Goal: Task Accomplishment & Management: Use online tool/utility

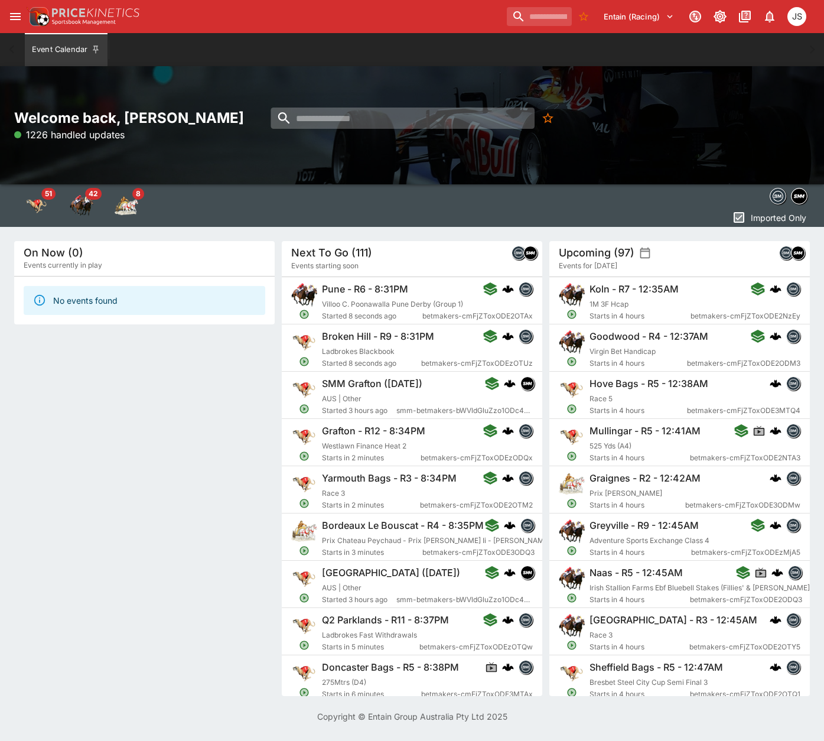
click at [377, 112] on input "search" at bounding box center [403, 118] width 264 height 21
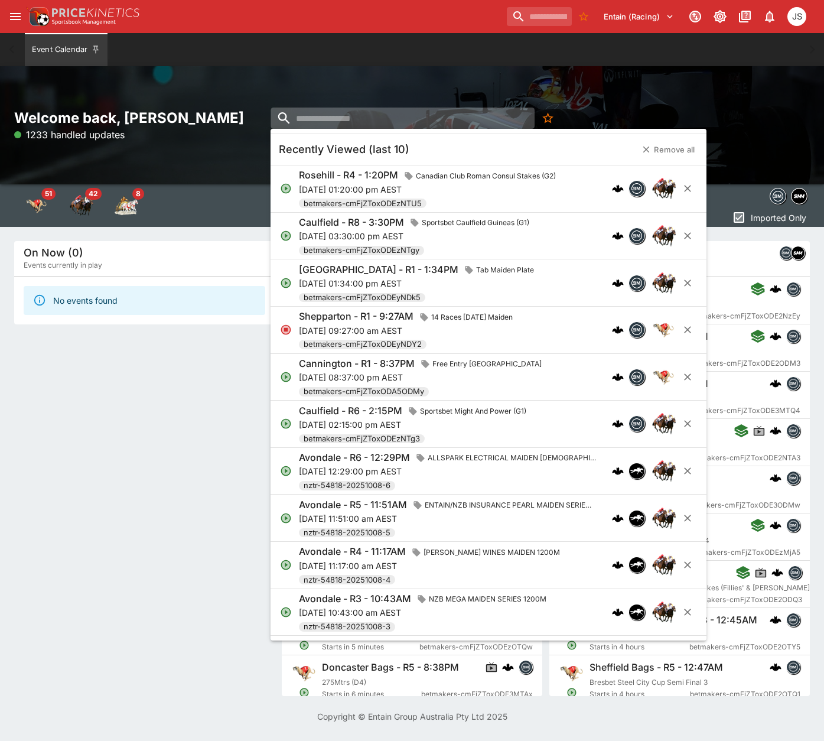
paste input "**********"
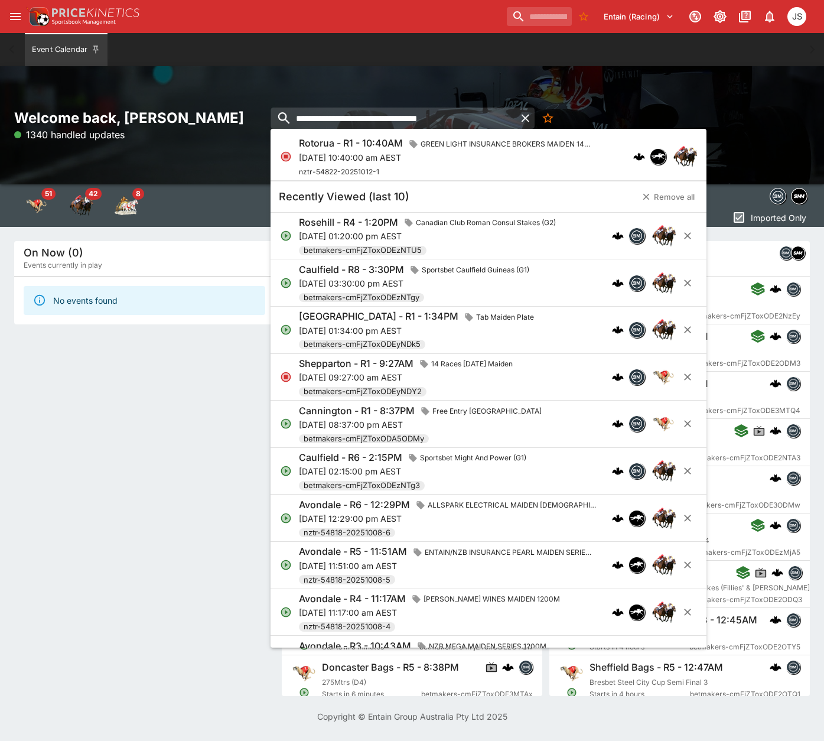
type input "**********"
click at [351, 162] on p "[DATE] 10:40:00 am AEST" at bounding box center [447, 157] width 297 height 12
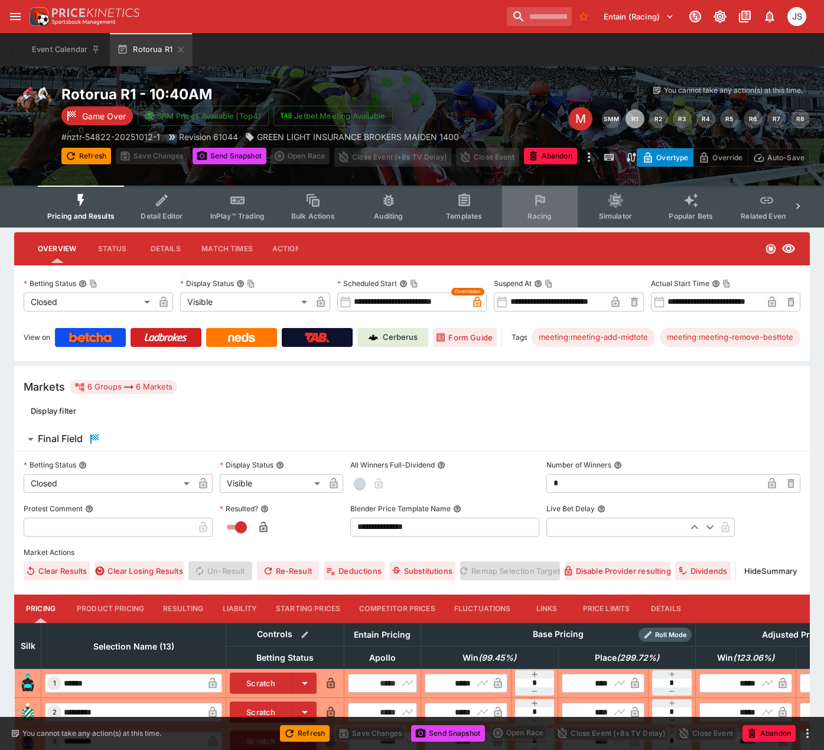
click at [541, 215] on span "Racing" at bounding box center [540, 215] width 24 height 9
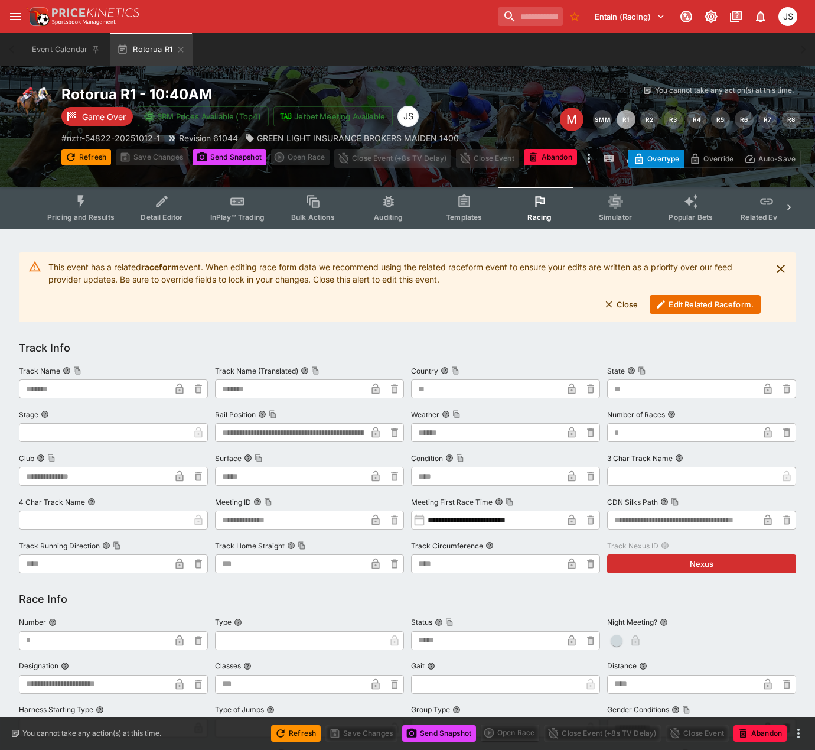
click at [683, 308] on button "Edit Related Raceform." at bounding box center [705, 304] width 111 height 19
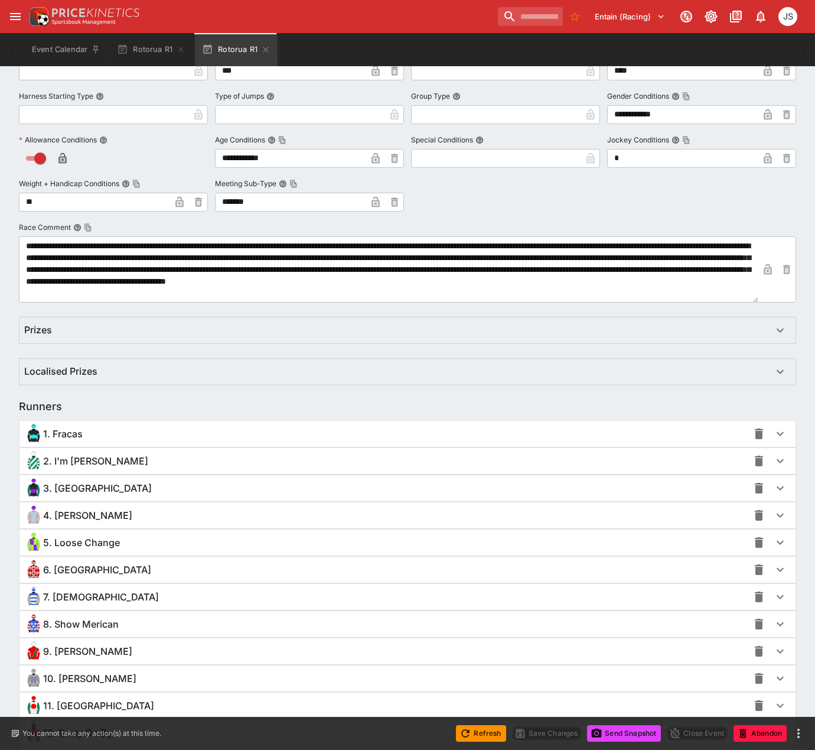
scroll to position [606, 0]
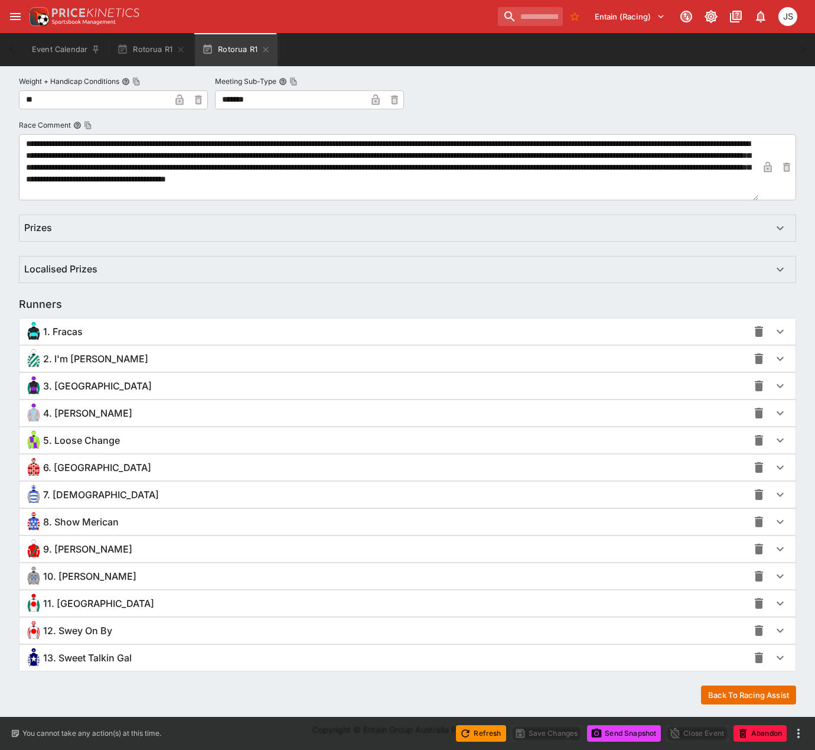
click at [106, 359] on div "2. I'm [PERSON_NAME]" at bounding box center [386, 358] width 724 height 19
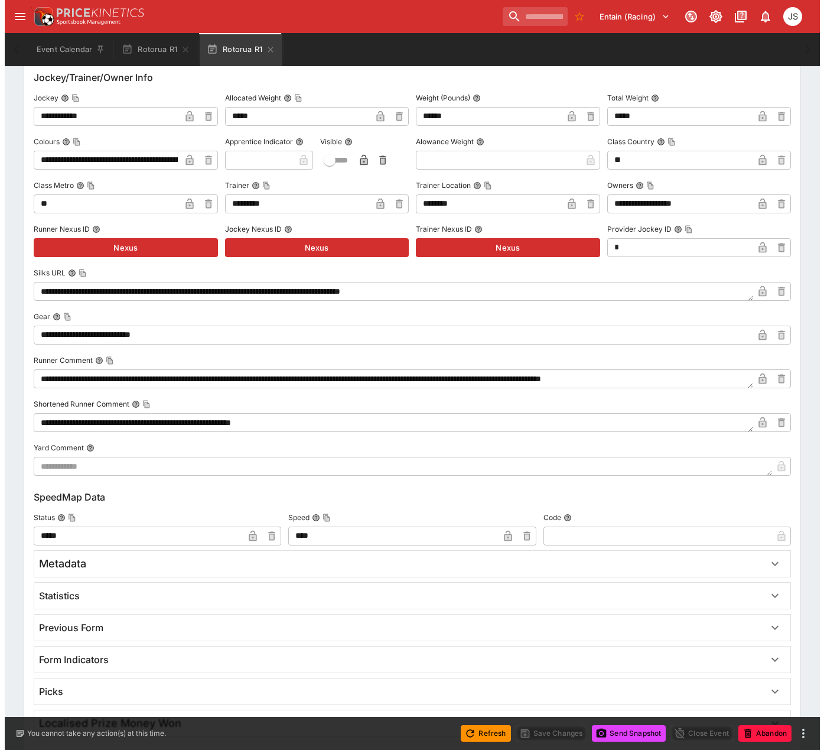
scroll to position [1258, 0]
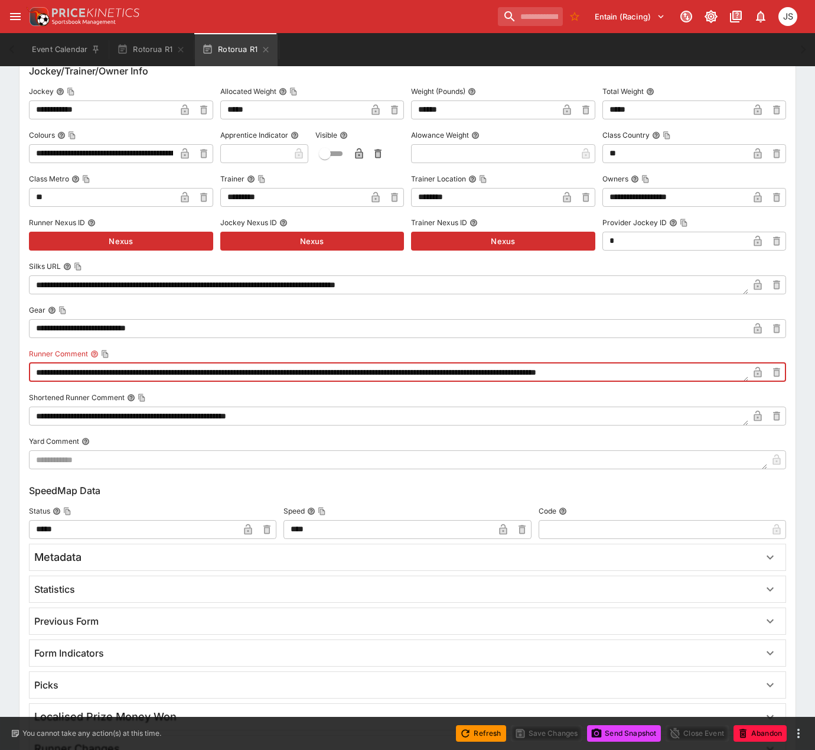
drag, startPoint x: 90, startPoint y: 375, endPoint x: 157, endPoint y: 376, distance: 66.8
click at [157, 376] on textarea "**********" at bounding box center [389, 372] width 720 height 19
type textarea "**********"
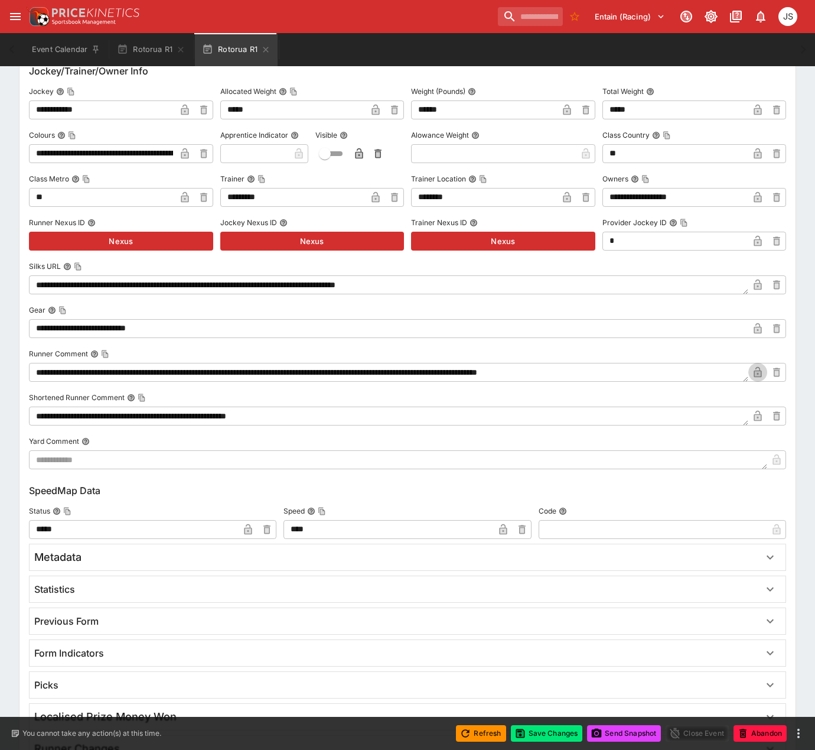
click at [761, 366] on icon "button" at bounding box center [758, 372] width 12 height 12
click at [549, 726] on button "Save Changes" at bounding box center [547, 733] width 72 height 17
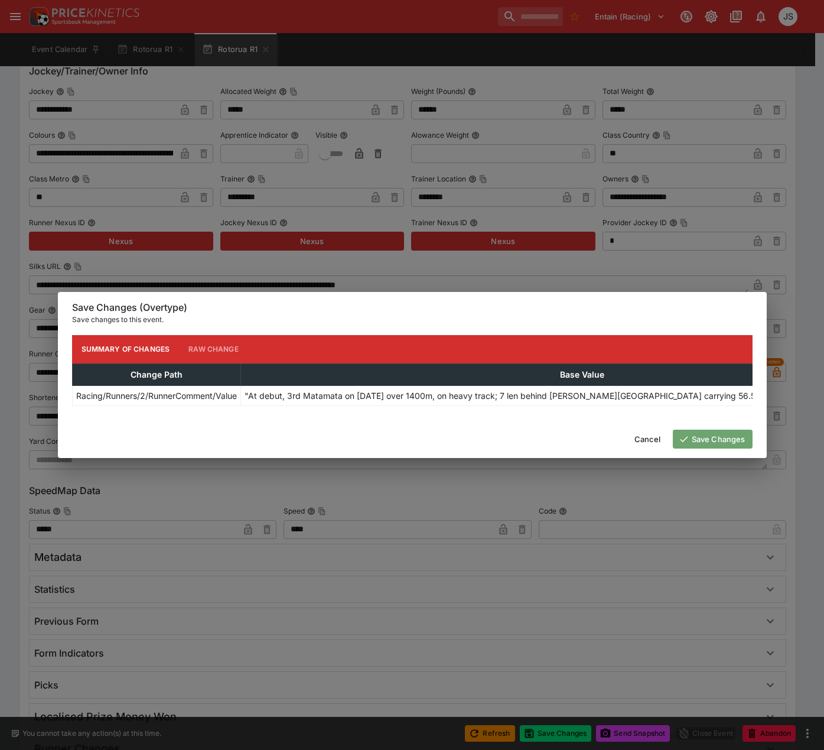
click at [720, 444] on button "Save Changes" at bounding box center [713, 438] width 80 height 19
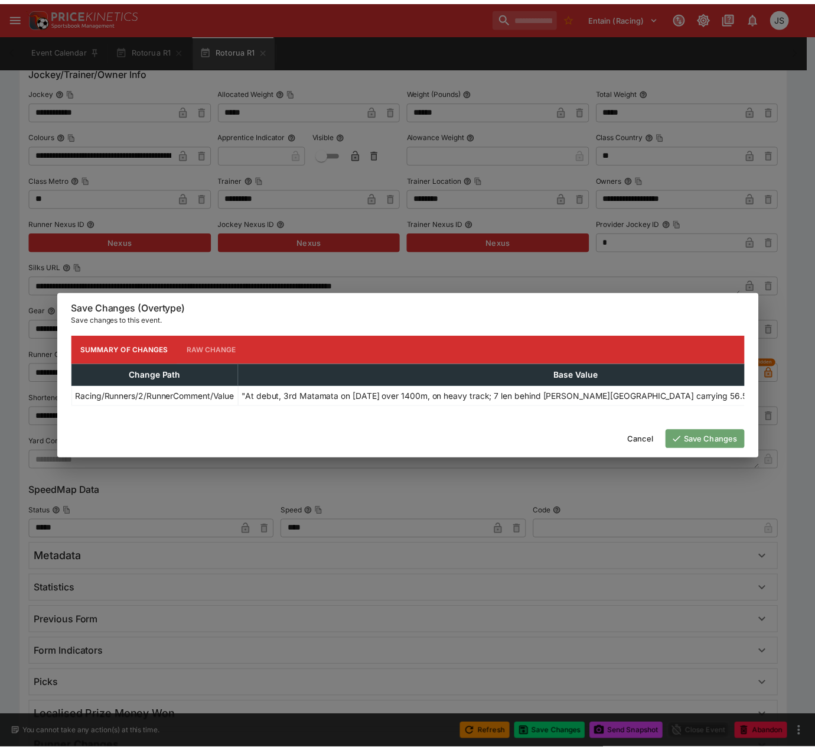
scroll to position [0, 0]
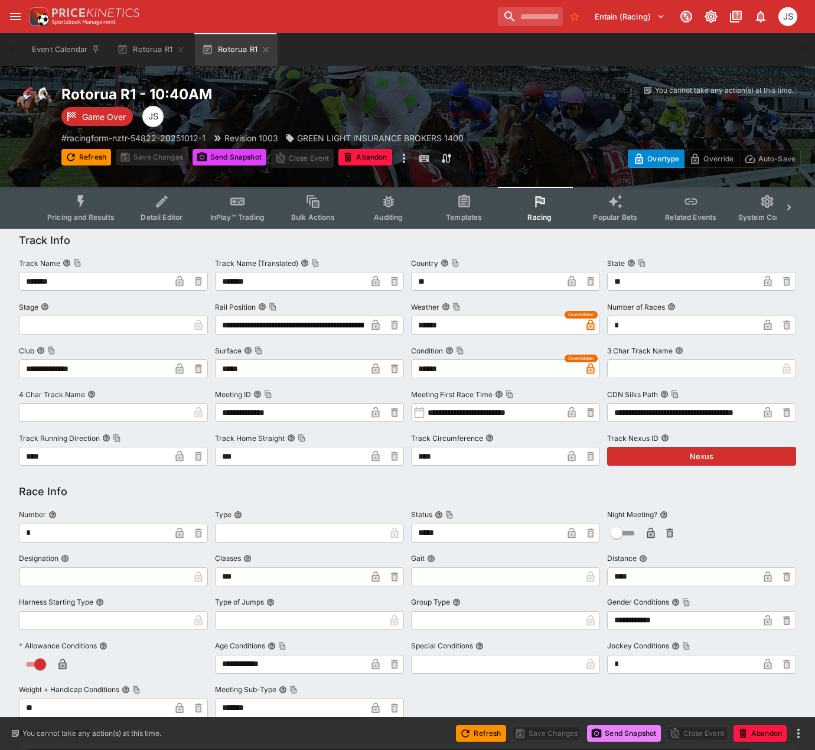
click at [607, 730] on button "Send Snapshot" at bounding box center [624, 733] width 74 height 17
click at [624, 735] on button "Send Snapshot" at bounding box center [624, 733] width 74 height 17
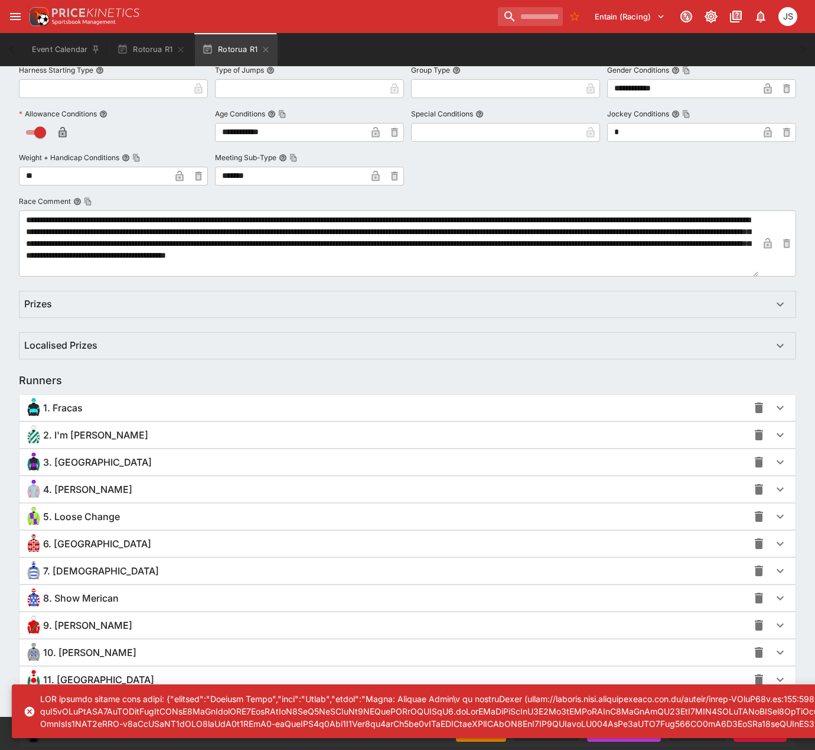
scroll to position [534, 0]
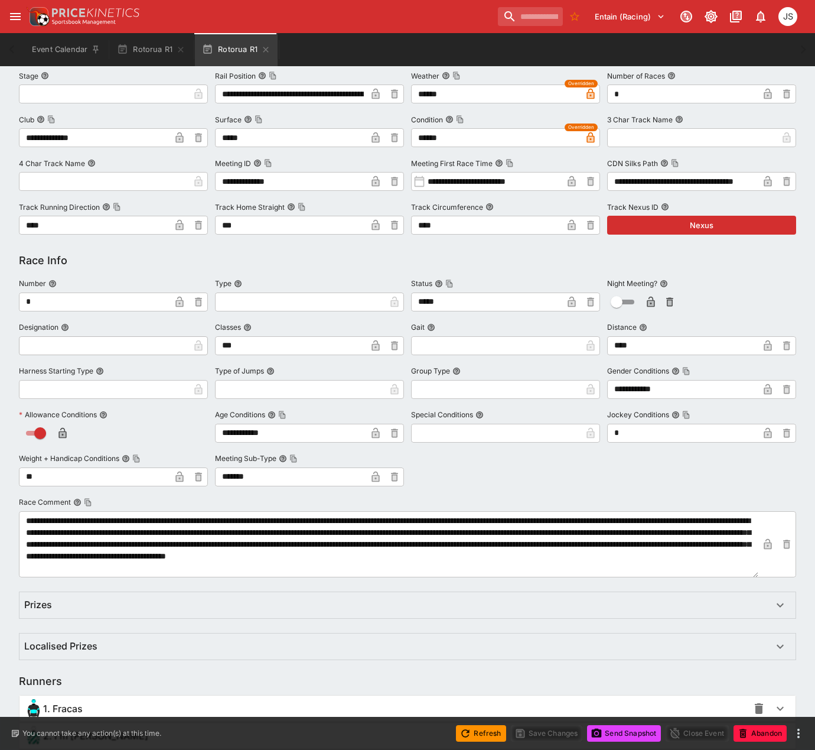
scroll to position [414, 0]
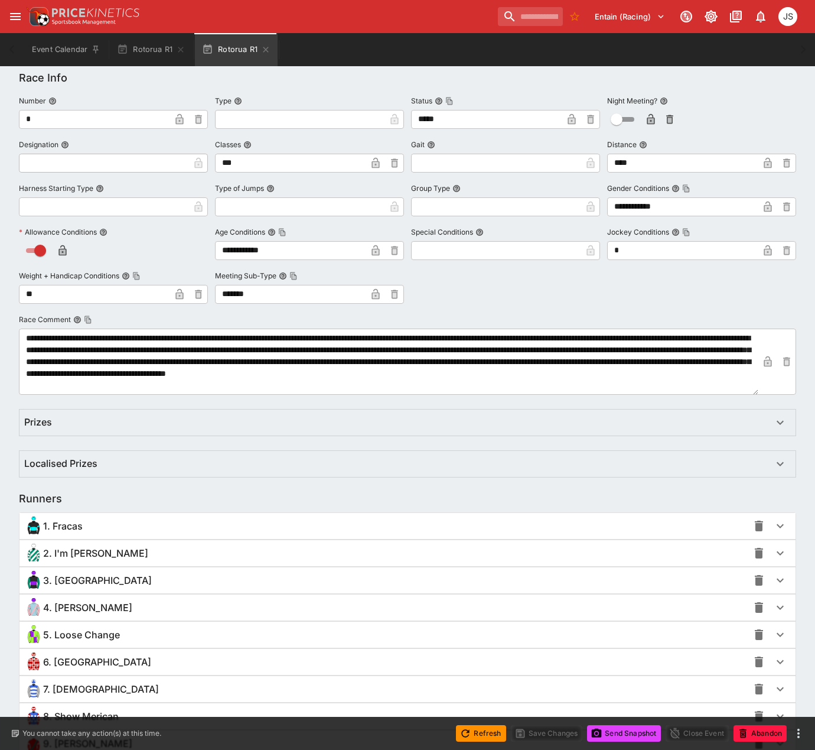
click at [84, 556] on span "2. I'm [PERSON_NAME]" at bounding box center [95, 553] width 105 height 12
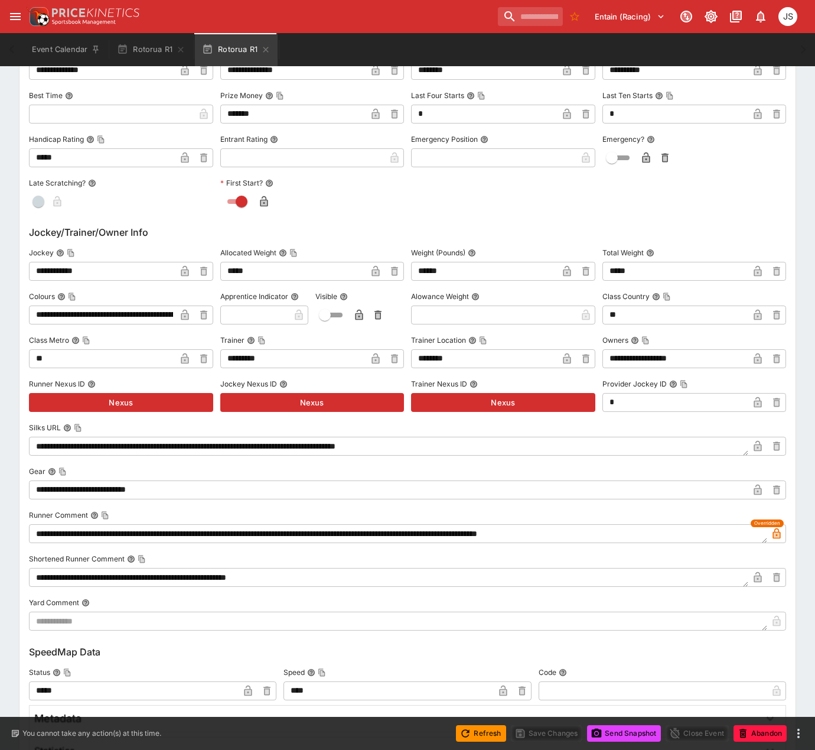
scroll to position [1241, 0]
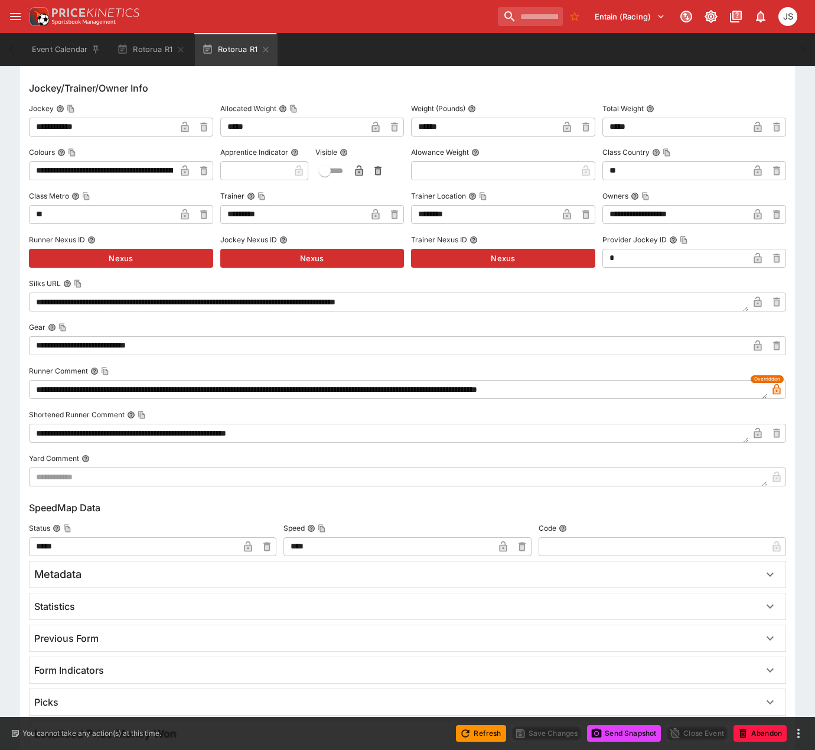
click at [89, 390] on textarea "**********" at bounding box center [398, 389] width 738 height 19
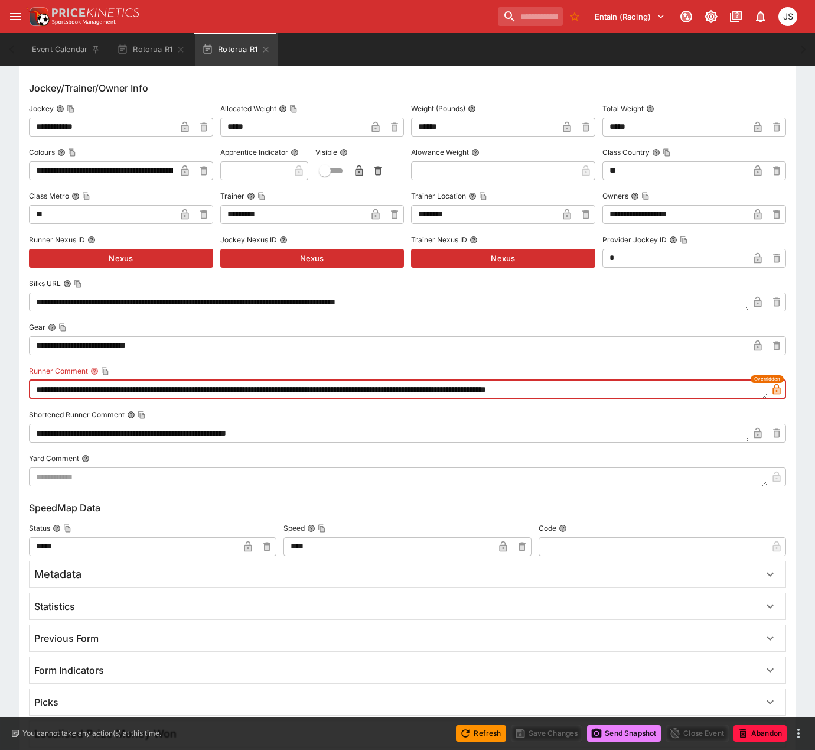
type textarea "**********"
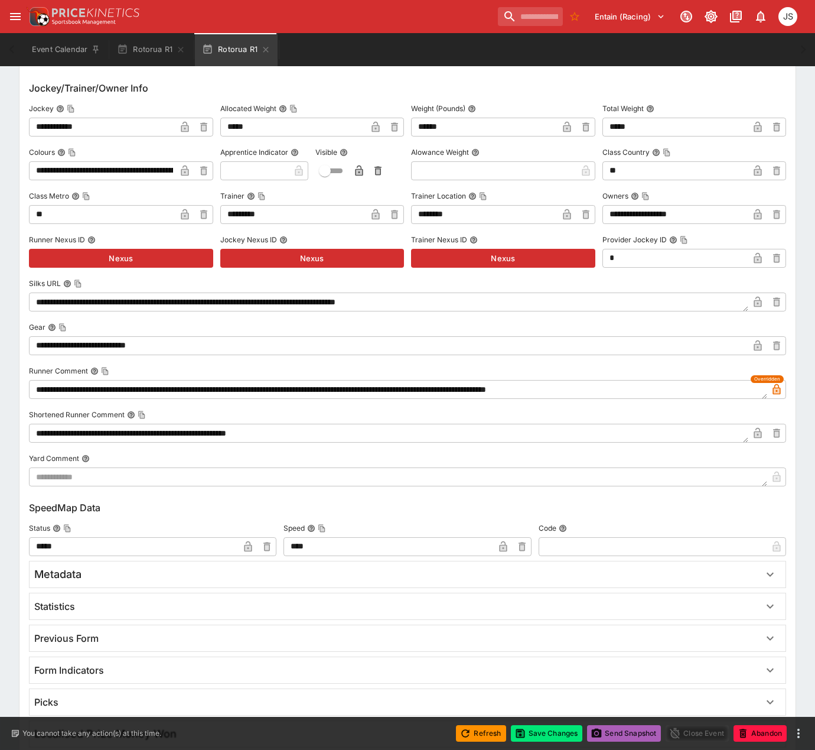
click at [630, 738] on button "Send Snapshot" at bounding box center [624, 733] width 74 height 17
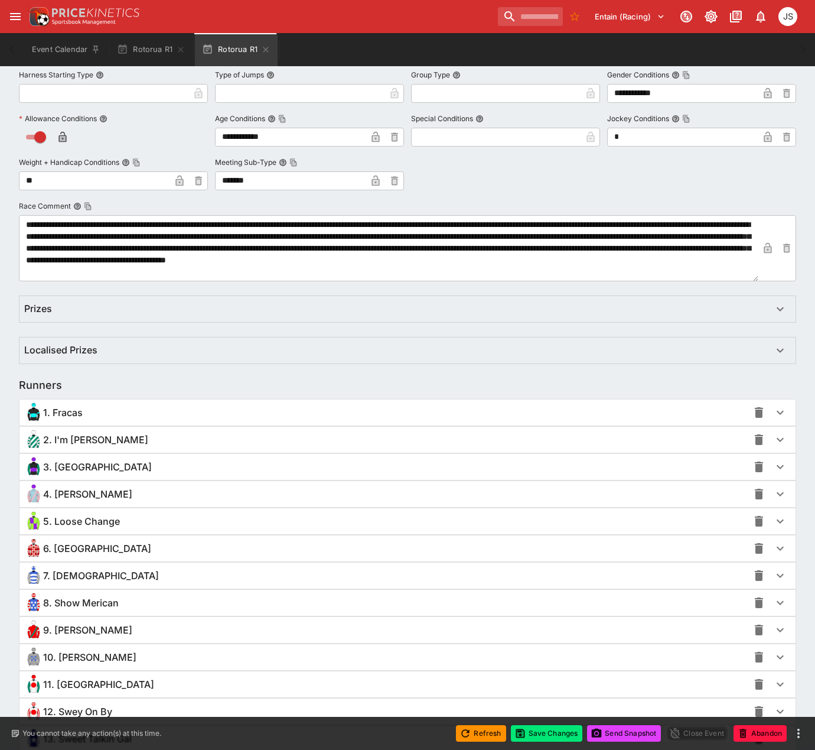
scroll to position [608, 0]
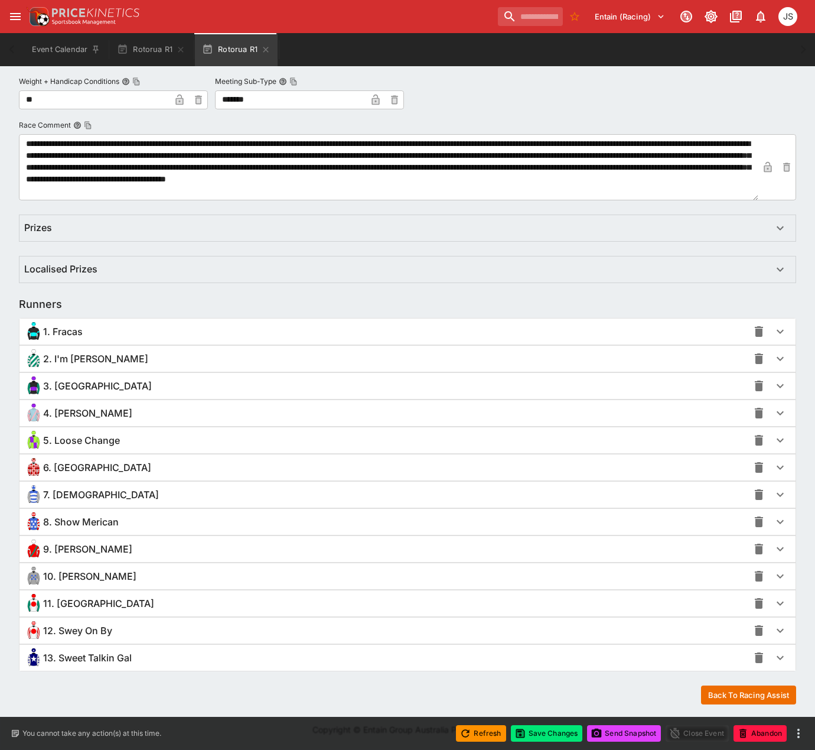
click at [86, 358] on span "2. I'm [PERSON_NAME]" at bounding box center [95, 359] width 105 height 12
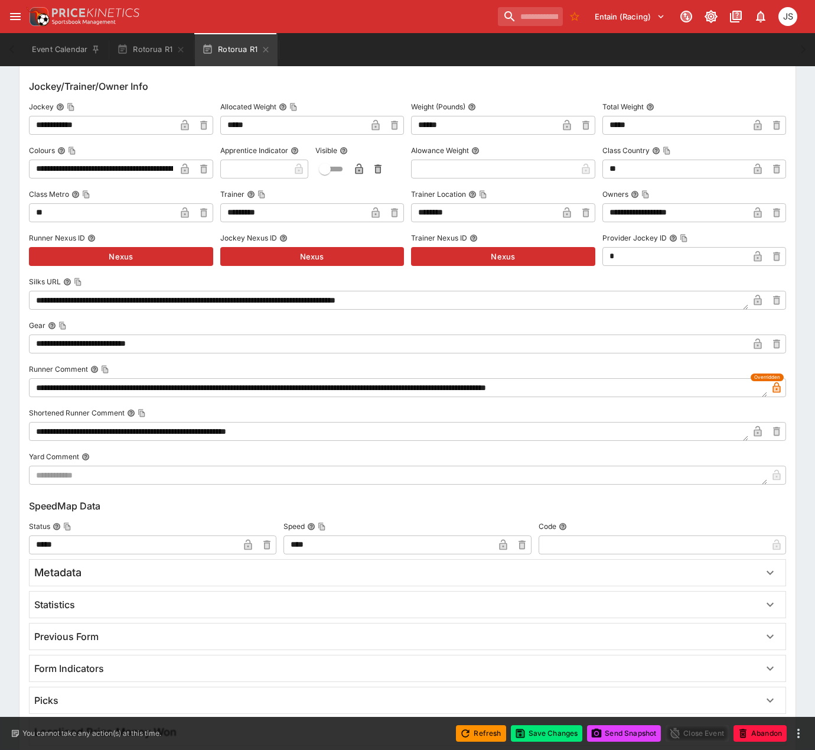
scroll to position [1258, 0]
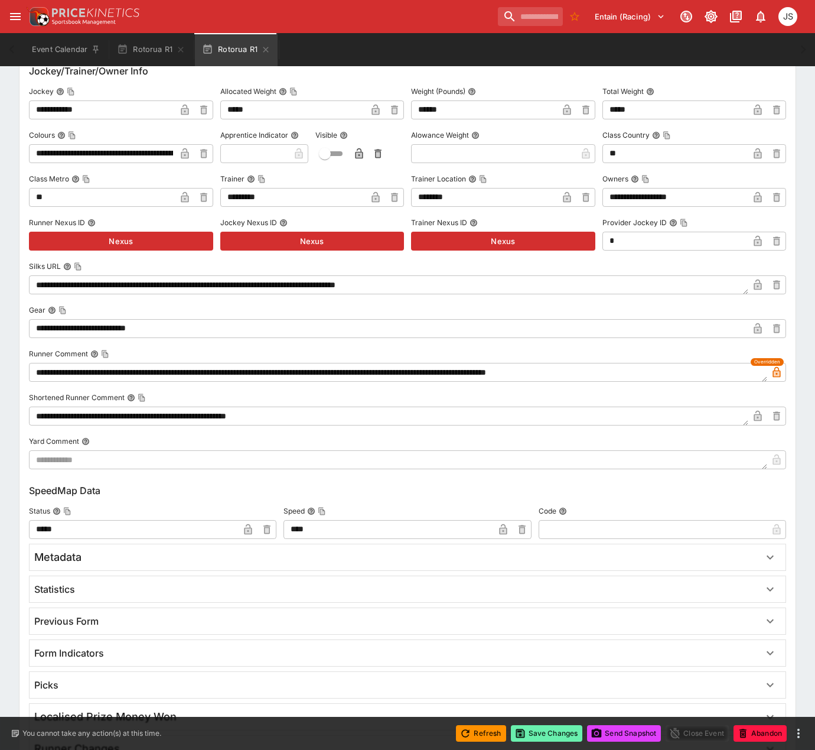
click at [538, 730] on button "Save Changes" at bounding box center [547, 733] width 72 height 17
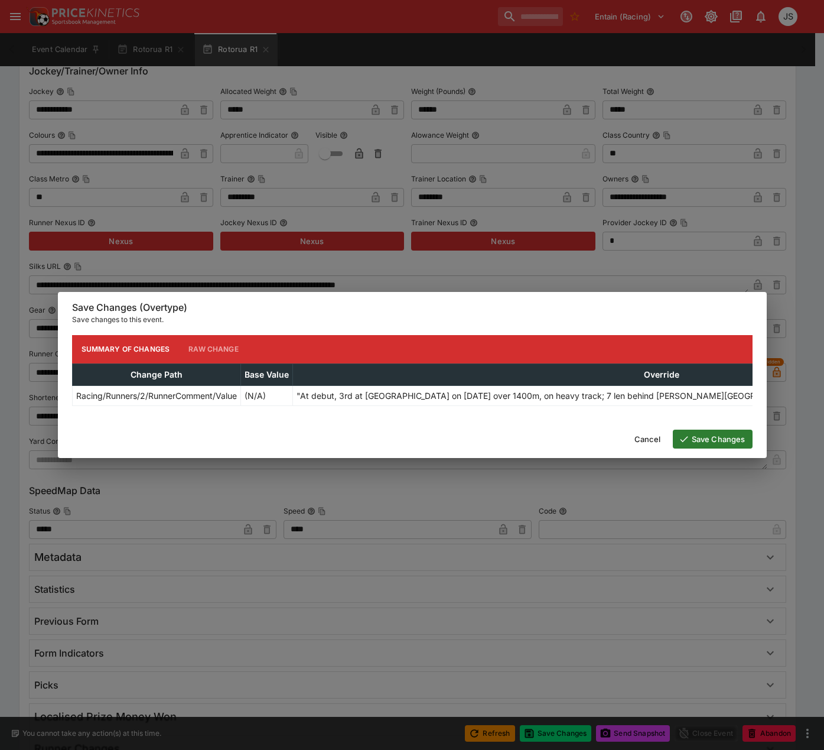
click at [709, 431] on div "Cancel Save Changes" at bounding box center [412, 439] width 709 height 38
click at [711, 441] on button "Save Changes" at bounding box center [713, 438] width 80 height 19
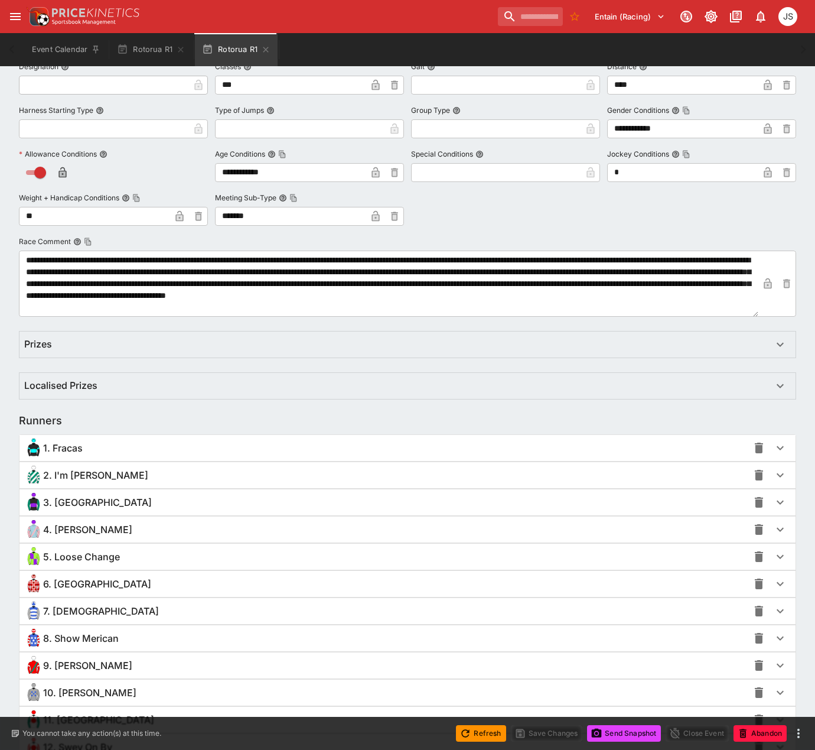
scroll to position [608, 0]
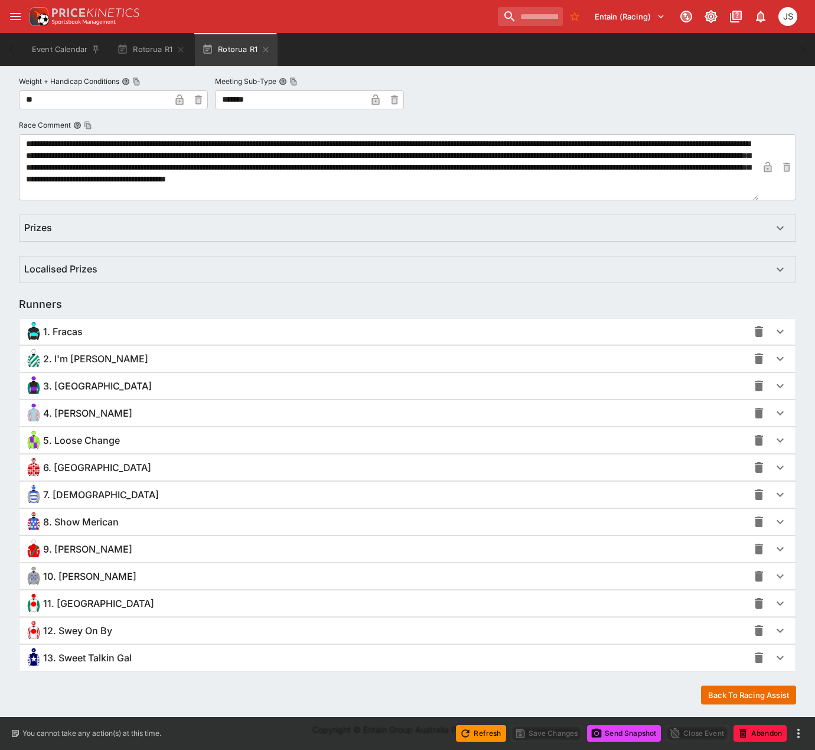
click at [66, 357] on span "2. I'm [PERSON_NAME]" at bounding box center [95, 359] width 105 height 12
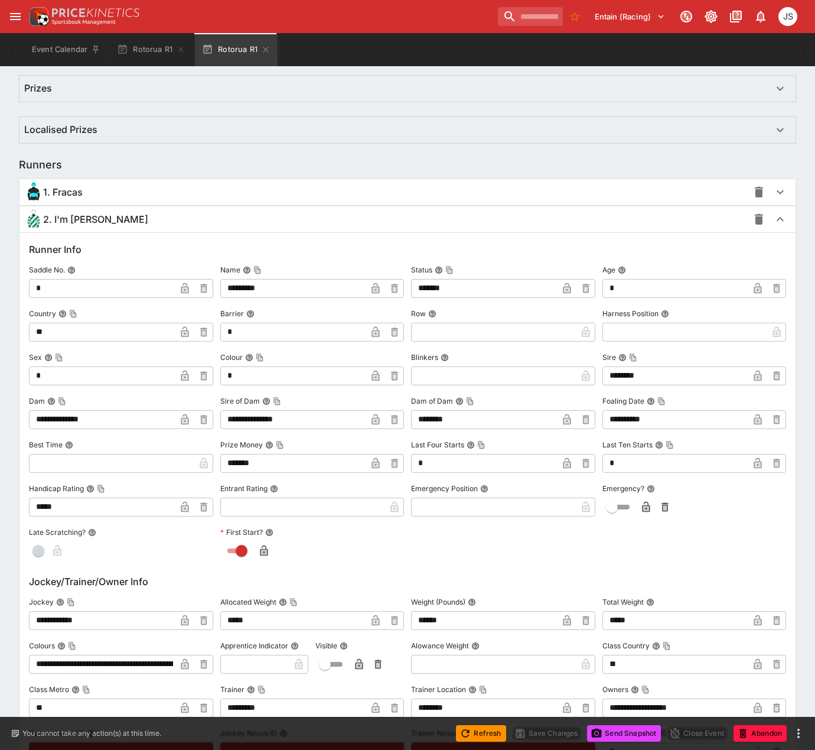
scroll to position [962, 0]
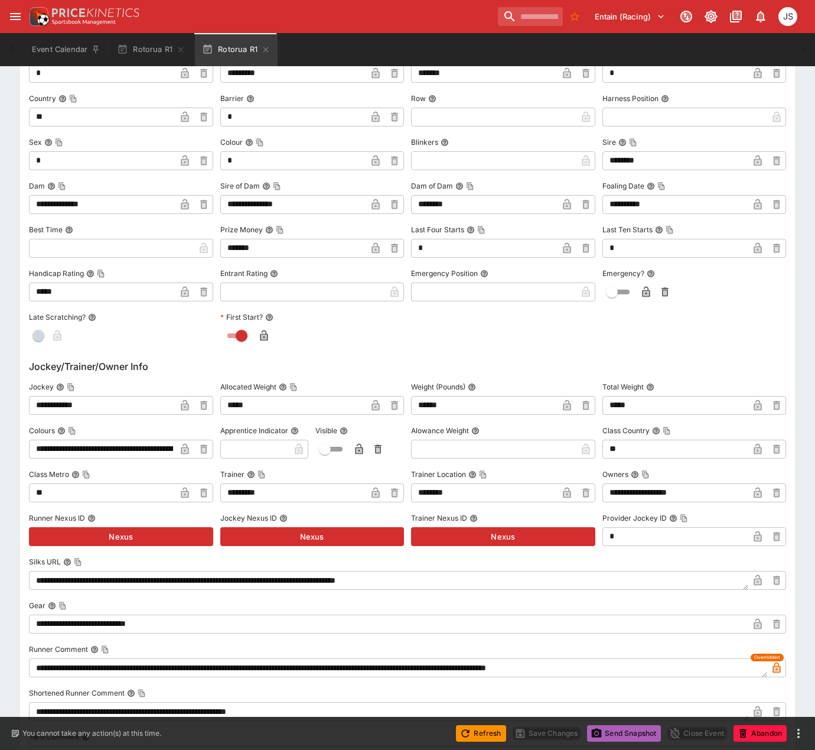
click at [620, 733] on button "Send Snapshot" at bounding box center [624, 733] width 74 height 17
